Goal: Check status

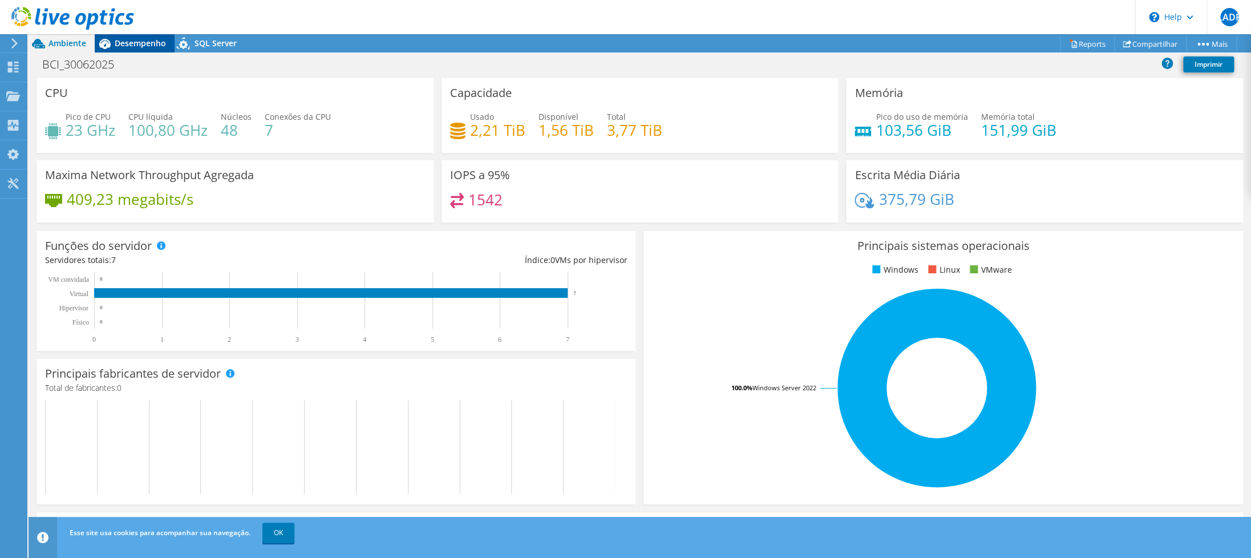
click at [132, 38] on div "Desempenho" at bounding box center [135, 43] width 80 height 18
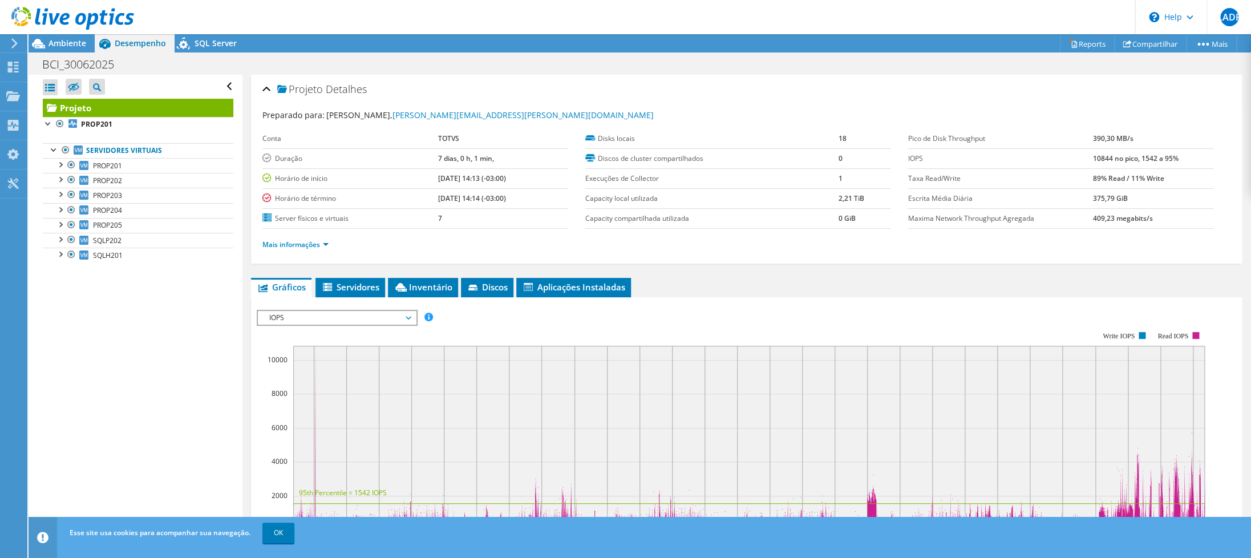
click at [68, 20] on icon at bounding box center [72, 18] width 123 height 23
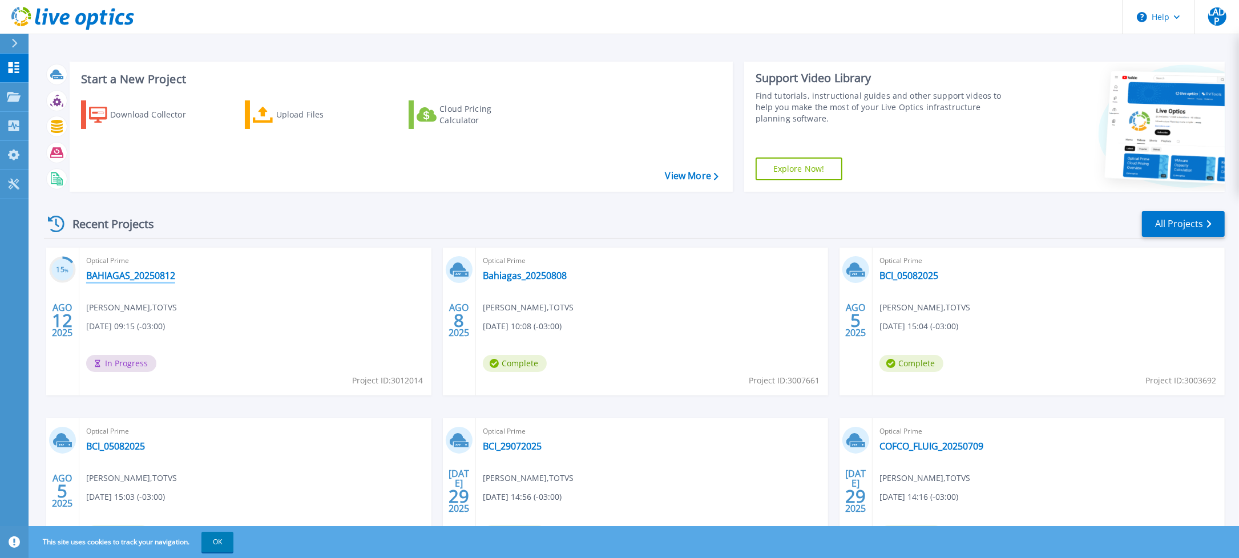
click at [120, 276] on link "BAHIAGAS_20250812" at bounding box center [130, 275] width 89 height 11
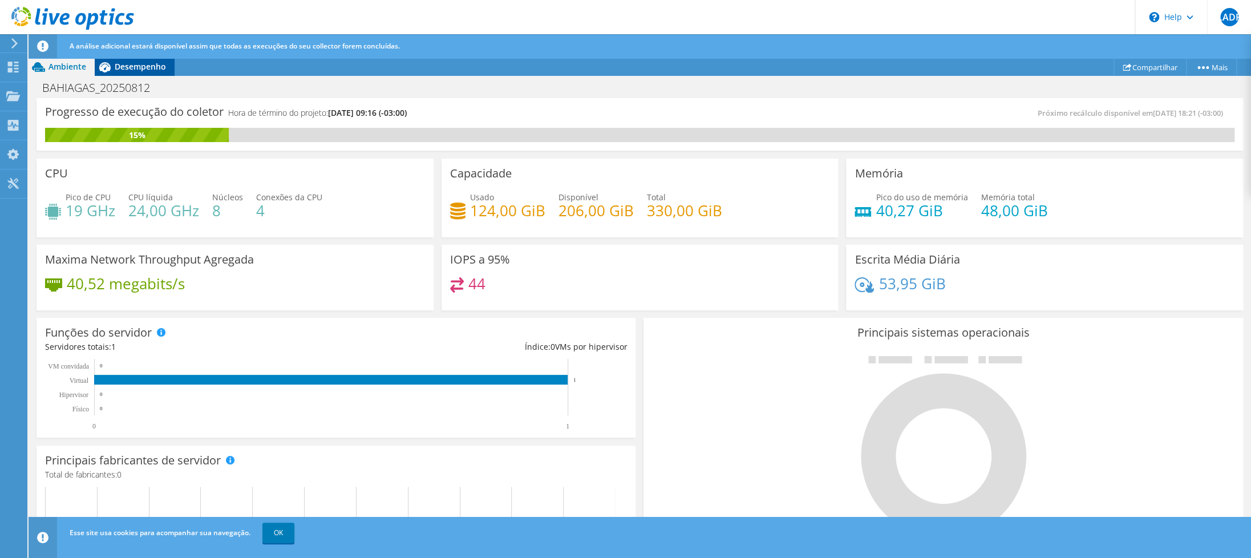
click at [147, 67] on span "Desempenho" at bounding box center [140, 66] width 51 height 11
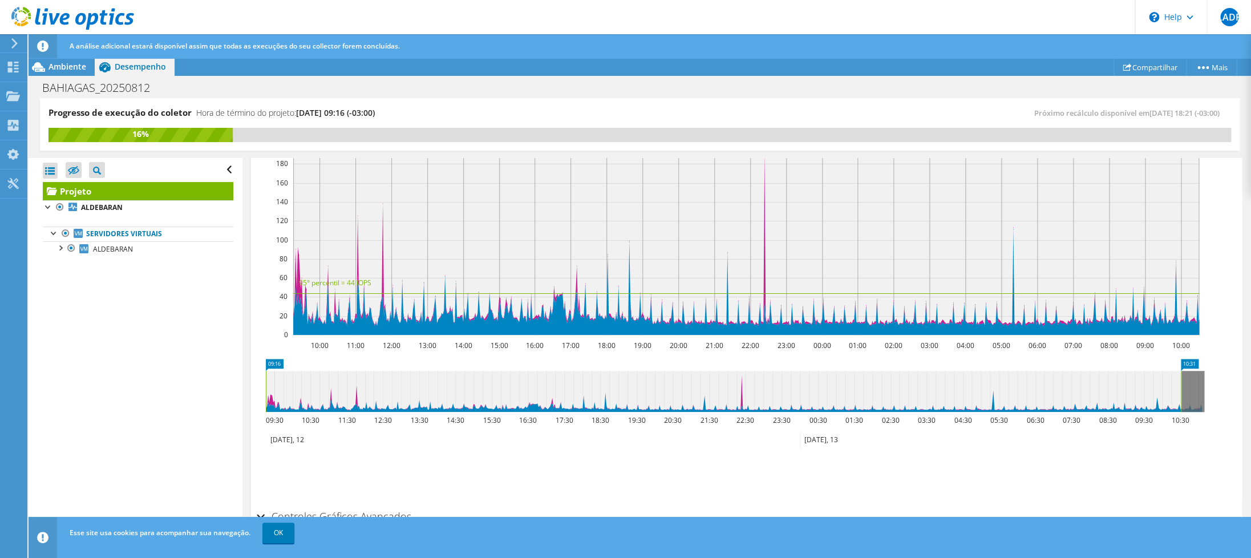
scroll to position [222, 0]
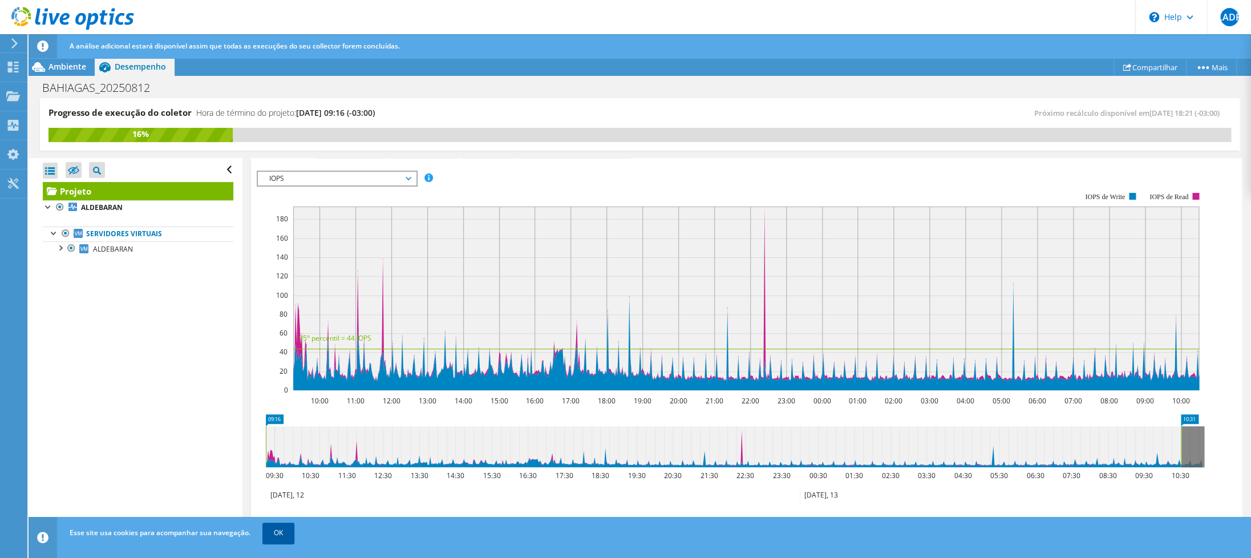
click at [280, 535] on link "OK" at bounding box center [278, 533] width 32 height 21
